Goal: Entertainment & Leisure: Consume media (video, audio)

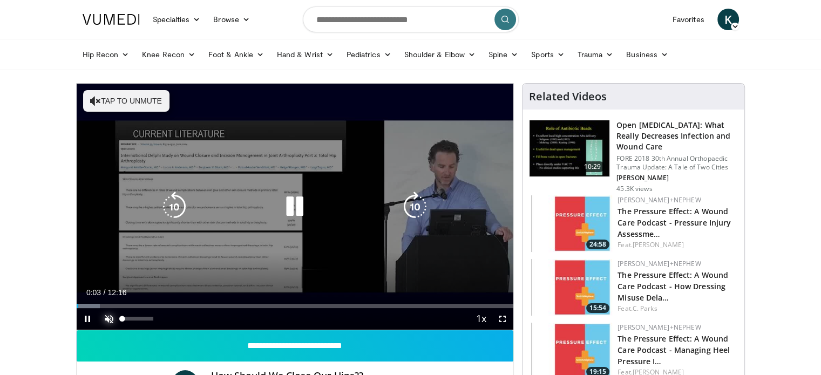
click at [110, 320] on span "Video Player" at bounding box center [109, 319] width 22 height 22
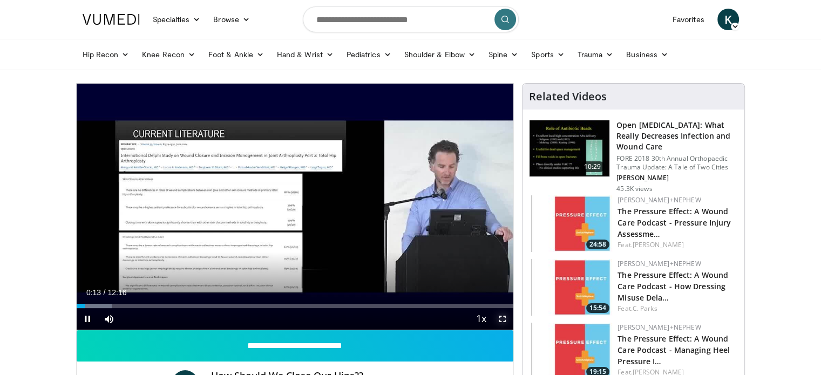
click at [503, 319] on span "Video Player" at bounding box center [503, 319] width 22 height 22
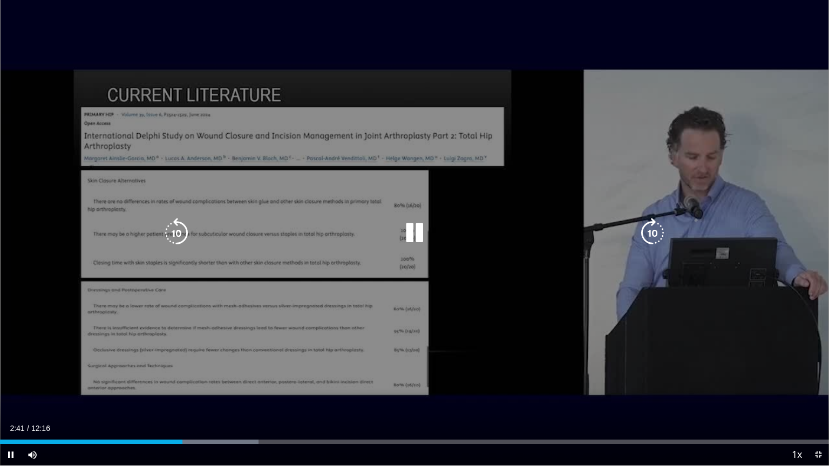
click at [649, 229] on icon "Video Player" at bounding box center [652, 233] width 30 height 30
click at [652, 229] on icon "Video Player" at bounding box center [652, 233] width 30 height 30
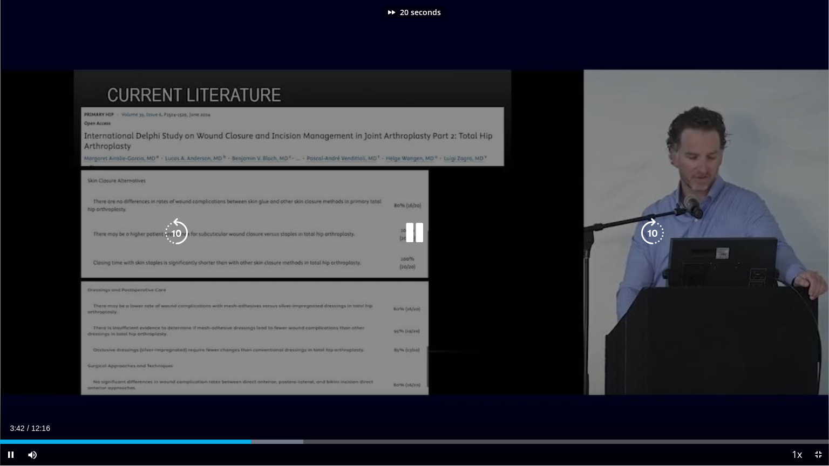
click at [652, 229] on icon "Video Player" at bounding box center [652, 233] width 30 height 30
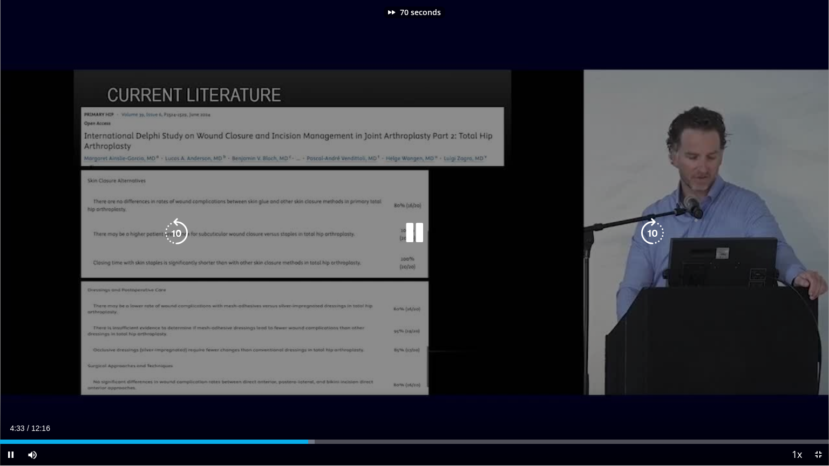
click at [652, 229] on icon "Video Player" at bounding box center [652, 233] width 30 height 30
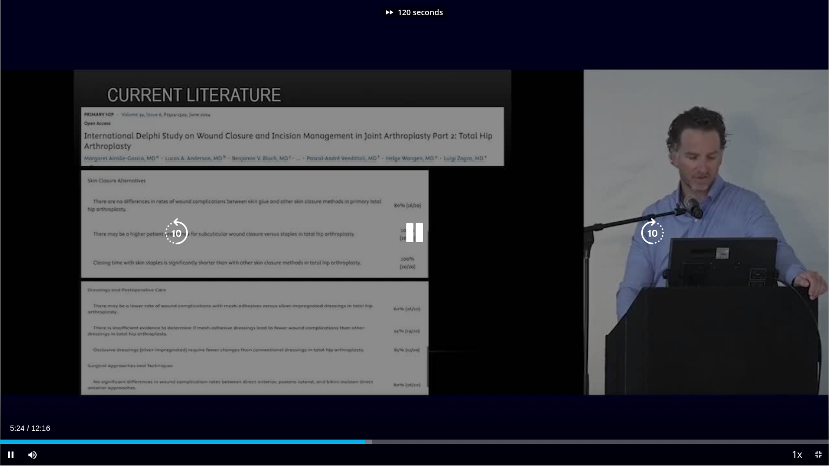
click at [652, 229] on icon "Video Player" at bounding box center [652, 233] width 30 height 30
click at [650, 232] on icon "Video Player" at bounding box center [652, 233] width 30 height 30
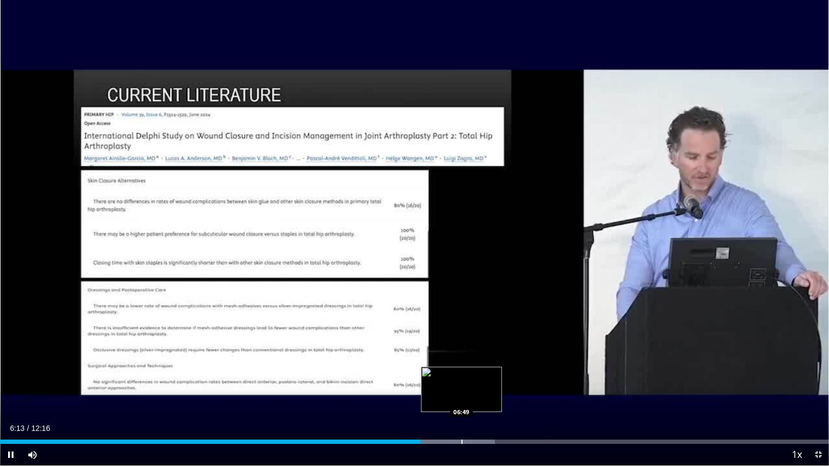
click at [462, 375] on div "Progress Bar" at bounding box center [462, 442] width 1 height 4
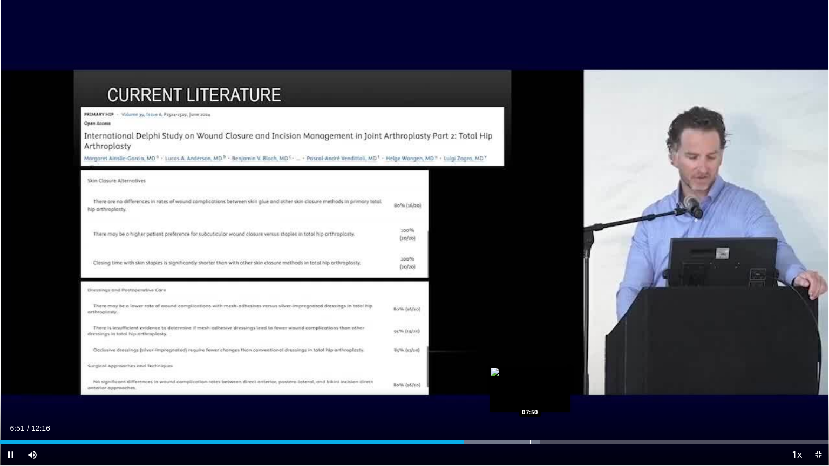
click at [530, 375] on div "Loaded : 65.10% 06:51 07:50" at bounding box center [414, 439] width 829 height 10
click at [815, 375] on span "Video Player" at bounding box center [818, 455] width 22 height 22
